Goal: Task Accomplishment & Management: Use online tool/utility

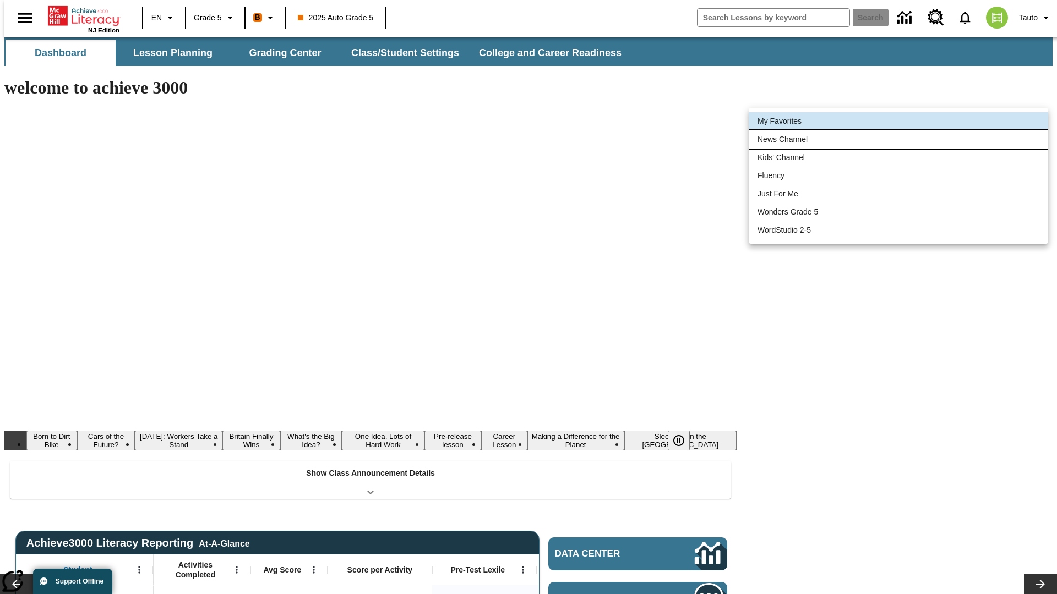
click at [898, 139] on li "News Channel" at bounding box center [897, 139] width 299 height 18
type input "120"
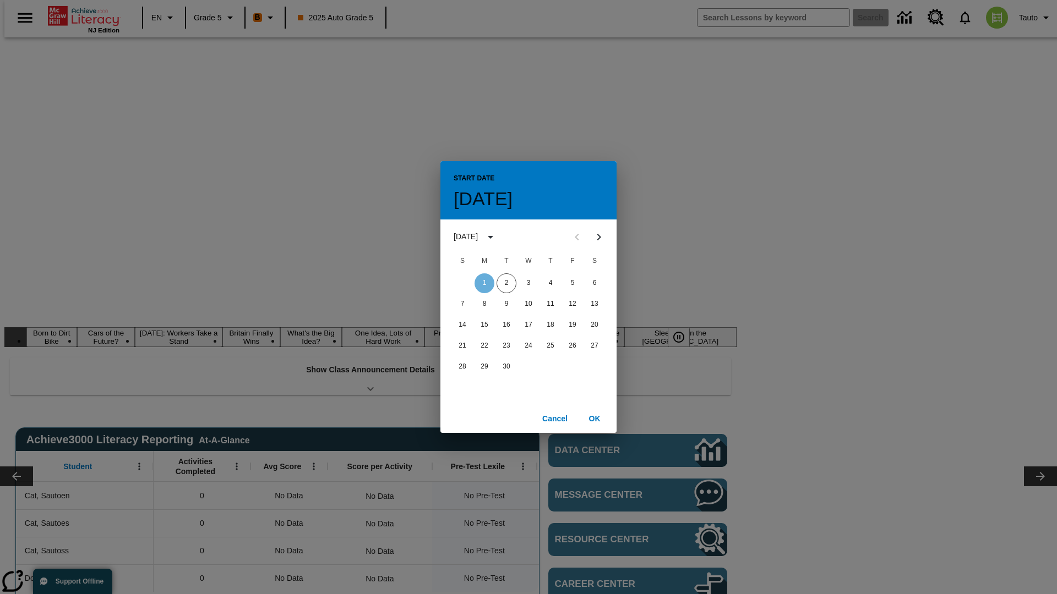
scroll to position [0, 0]
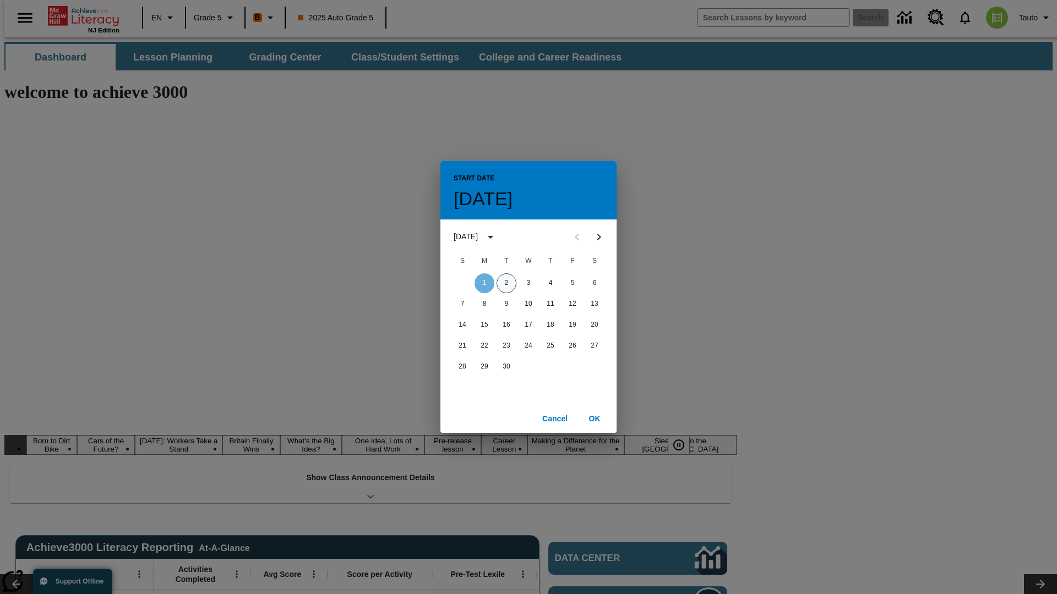
click at [506, 283] on button "2" at bounding box center [506, 284] width 20 height 20
click at [594, 418] on button "OK" at bounding box center [594, 419] width 35 height 20
